Goal: Information Seeking & Learning: Learn about a topic

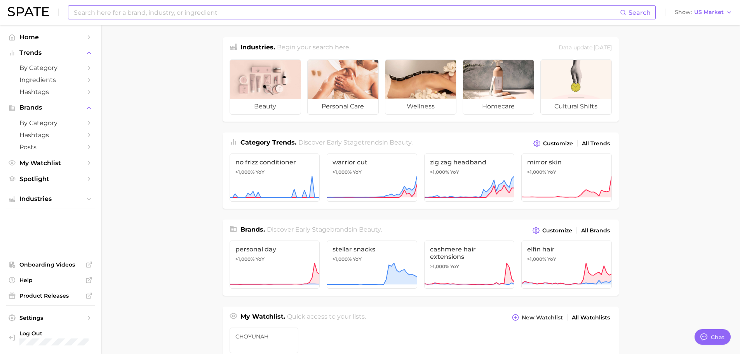
click at [132, 13] on input at bounding box center [346, 12] width 547 height 13
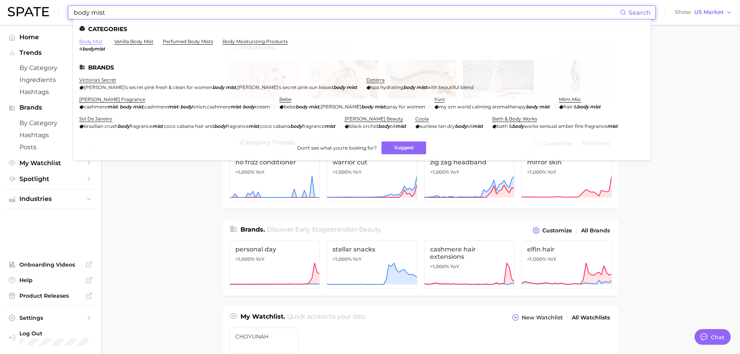
type input "body mist"
click at [101, 44] on link "body mist" at bounding box center [90, 41] width 23 height 6
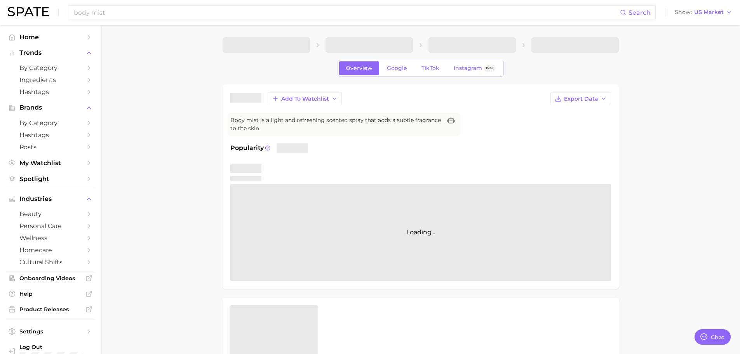
type textarea "x"
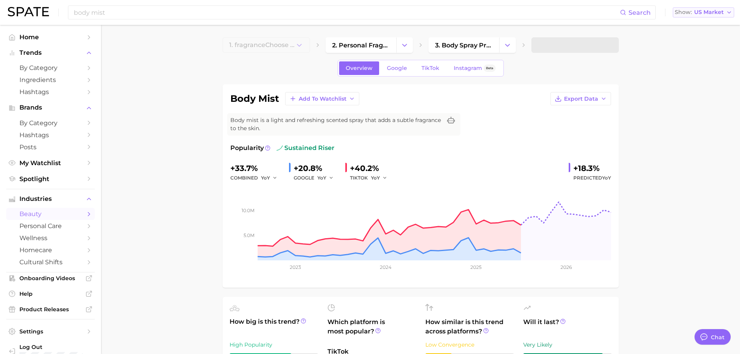
click at [714, 14] on span "US Market" at bounding box center [709, 12] width 30 height 4
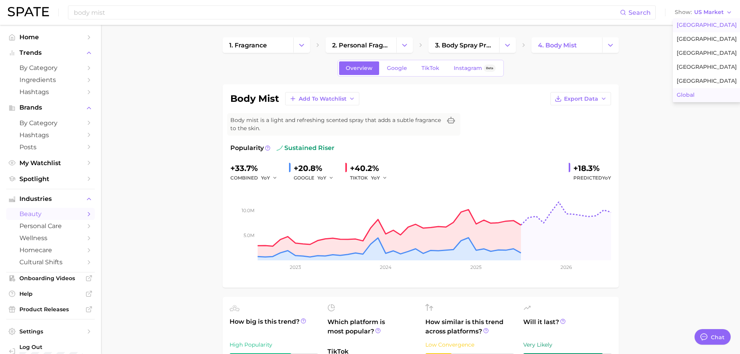
click at [697, 96] on button "Global" at bounding box center [707, 95] width 68 height 14
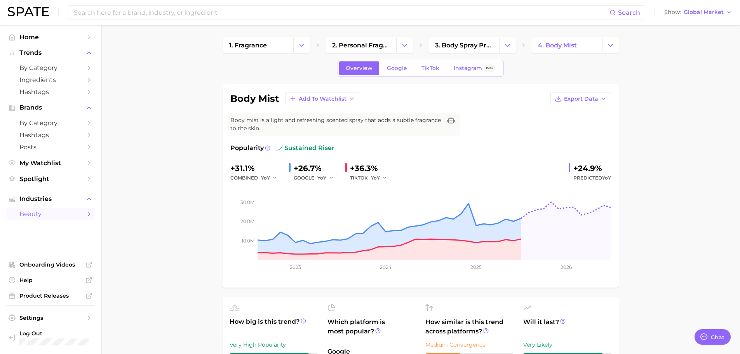
type textarea "x"
click at [431, 68] on span "TikTok" at bounding box center [430, 68] width 18 height 7
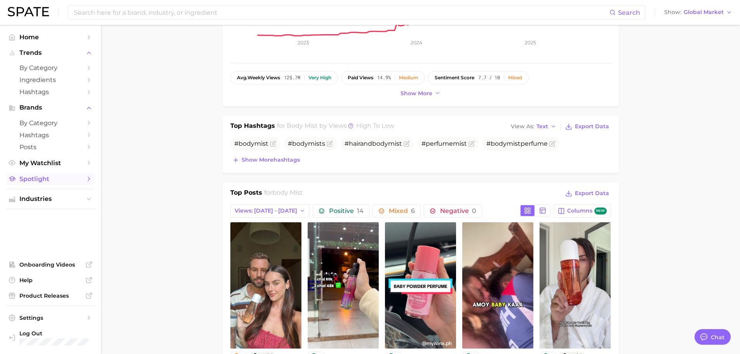
scroll to position [233, 0]
